Goal: Task Accomplishment & Management: Use online tool/utility

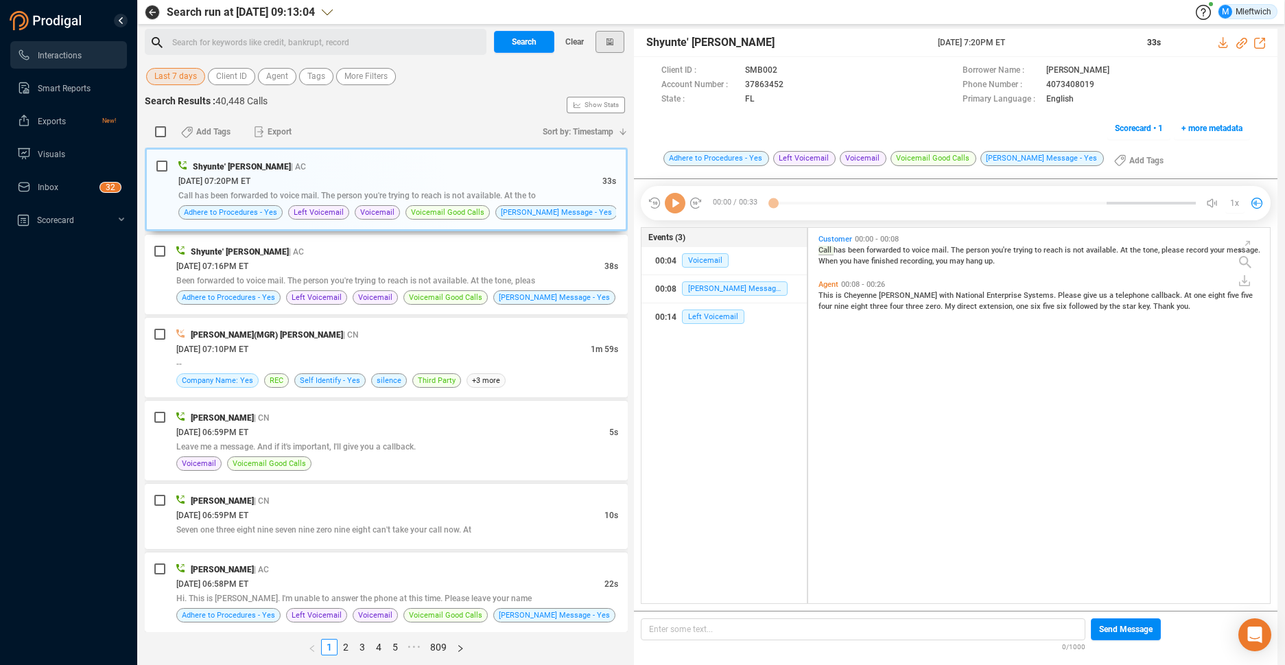
scroll to position [372, 454]
click at [278, 75] on span "Agent" at bounding box center [277, 76] width 22 height 17
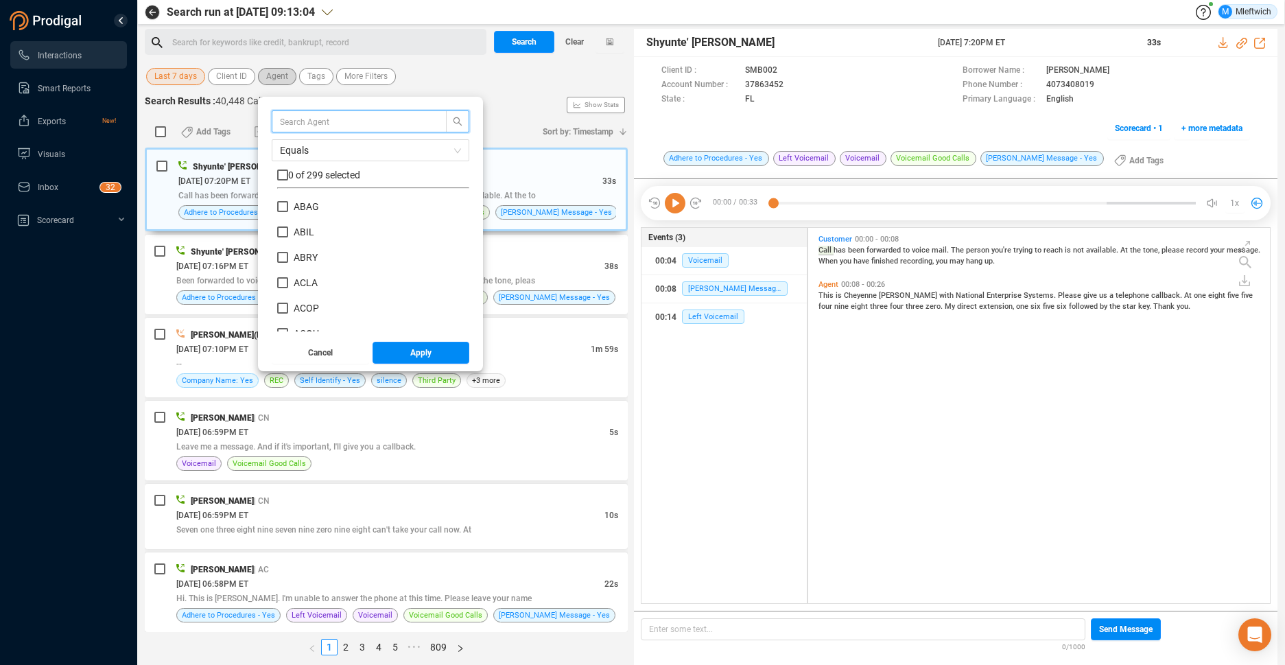
scroll to position [128, 185]
click at [348, 121] on input "text" at bounding box center [352, 121] width 145 height 15
type input "cheb"
click at [283, 209] on input "CHEB" at bounding box center [282, 206] width 11 height 11
checkbox input "true"
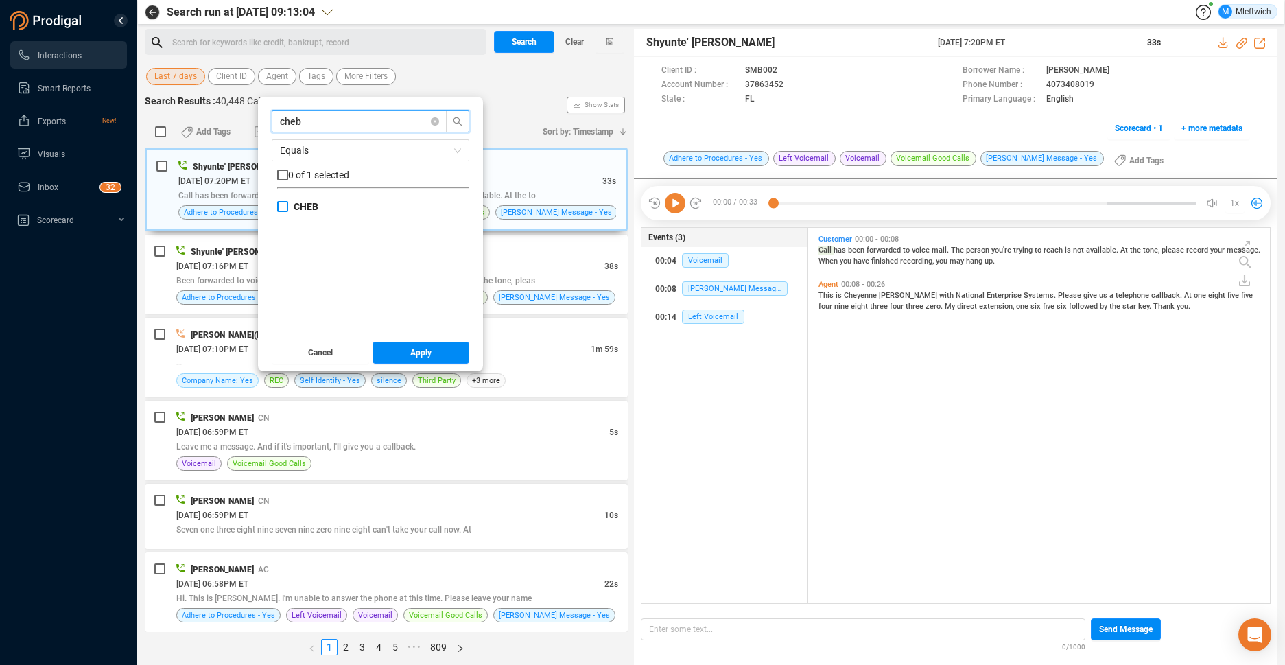
checkbox input "true"
click at [430, 355] on button "Apply" at bounding box center [420, 353] width 97 height 22
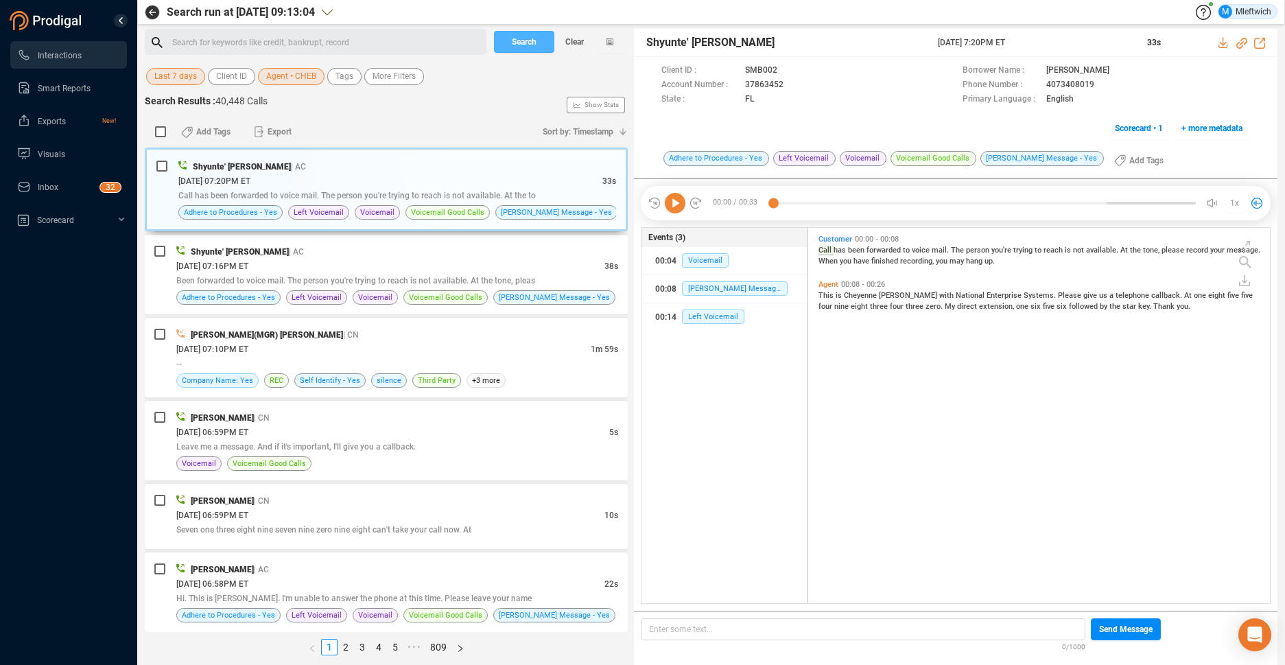
click at [512, 44] on span "Search" at bounding box center [524, 42] width 25 height 22
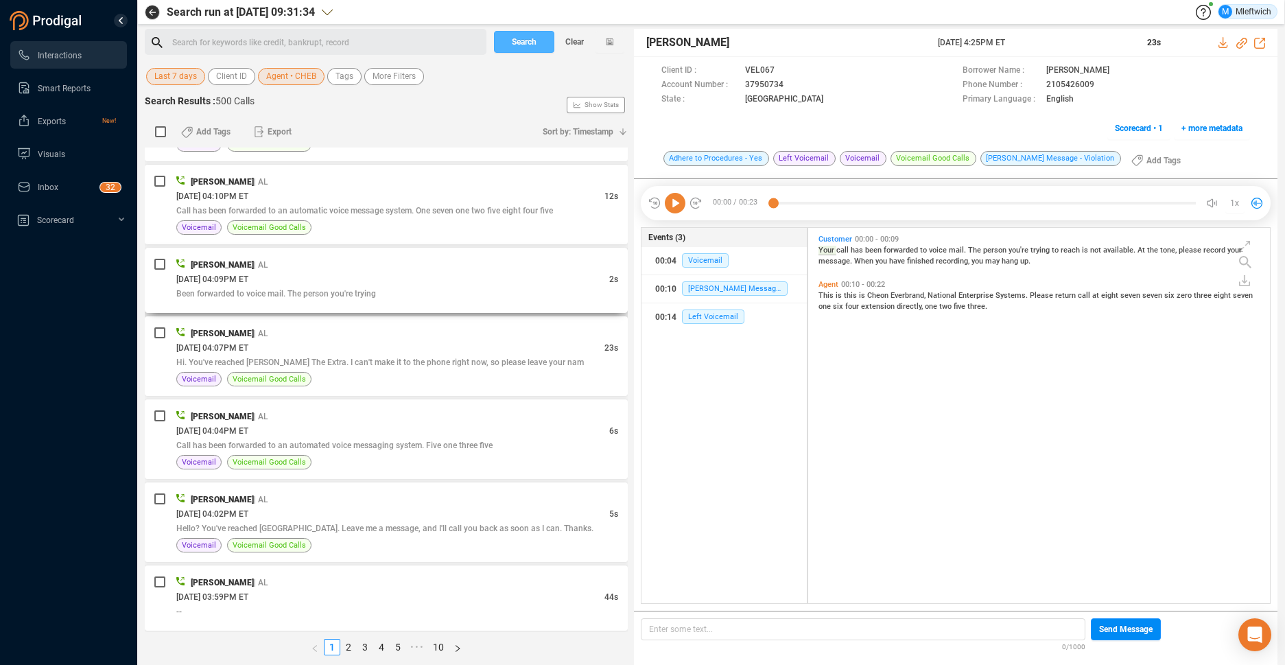
scroll to position [0, 0]
